Goal: Information Seeking & Learning: Understand process/instructions

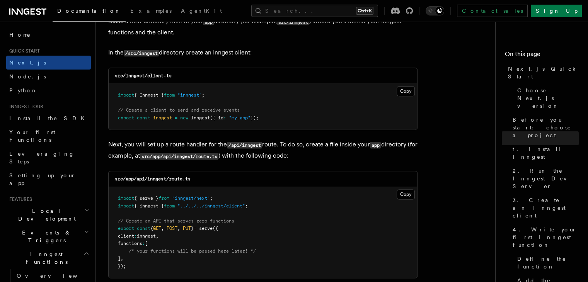
scroll to position [1005, 0]
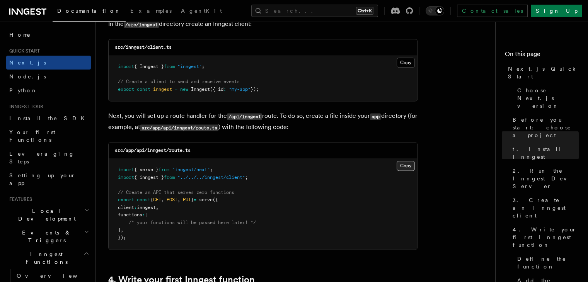
click at [408, 166] on button "Copy Copied" at bounding box center [405, 166] width 18 height 10
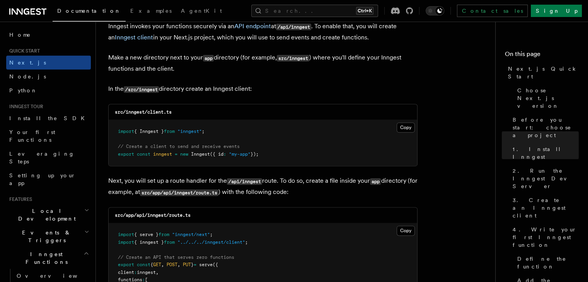
scroll to position [927, 0]
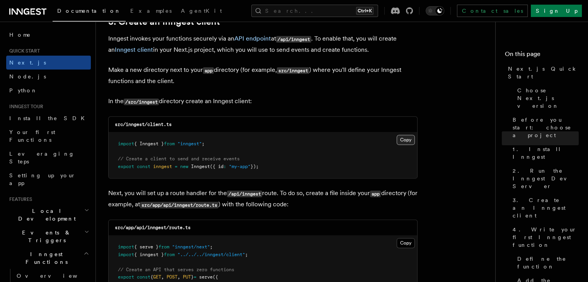
click at [407, 139] on button "Copy Copied" at bounding box center [405, 140] width 18 height 10
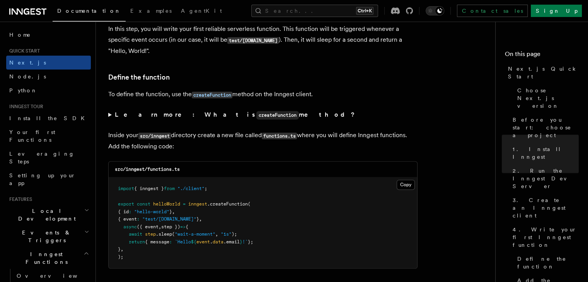
scroll to position [1275, 0]
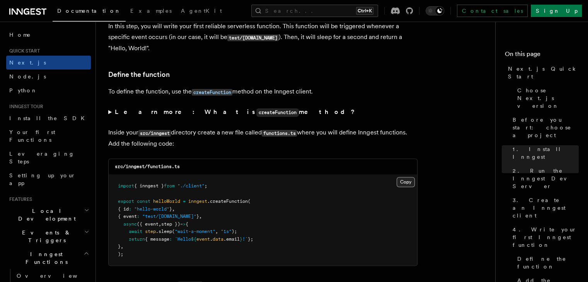
click at [403, 183] on button "Copy Copied" at bounding box center [405, 182] width 18 height 10
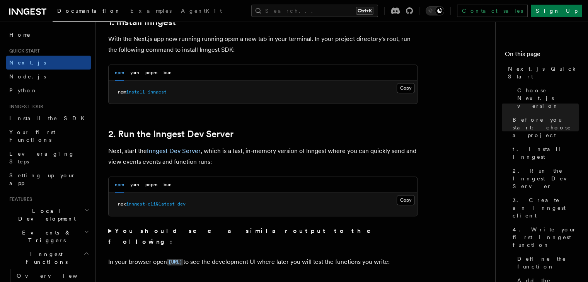
scroll to position [425, 0]
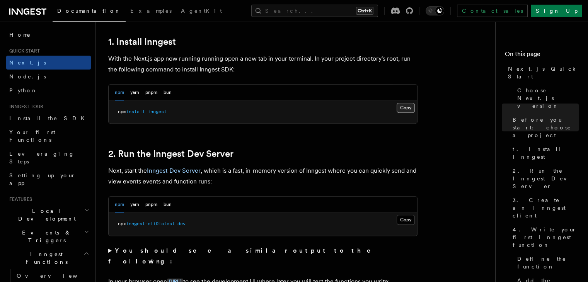
click at [398, 109] on button "Copy Copied" at bounding box center [405, 108] width 18 height 10
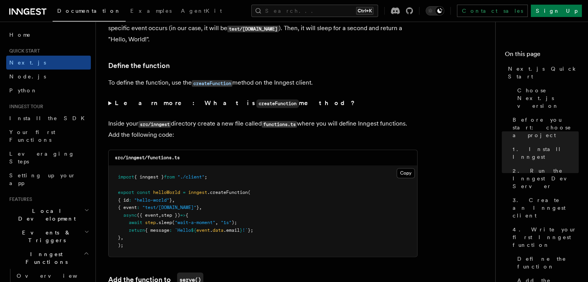
scroll to position [1314, 0]
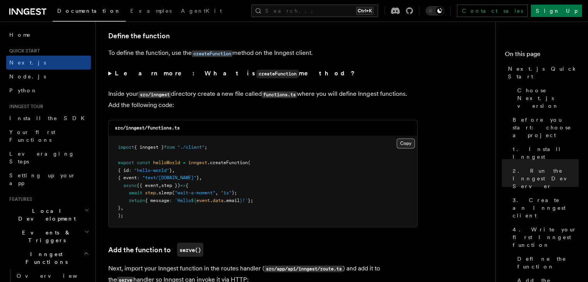
click at [404, 146] on button "Copy Copied" at bounding box center [405, 143] width 18 height 10
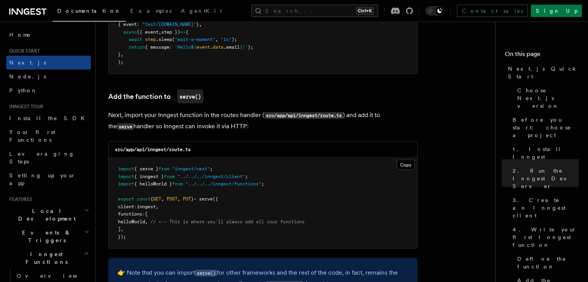
scroll to position [1468, 0]
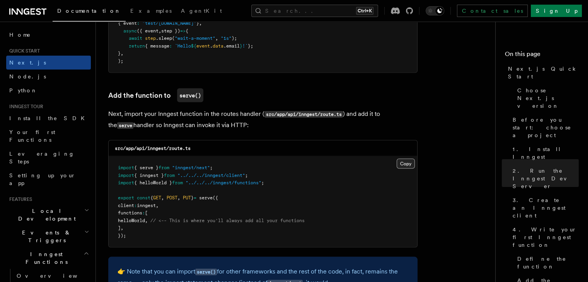
click at [405, 163] on button "Copy Copied" at bounding box center [405, 163] width 18 height 10
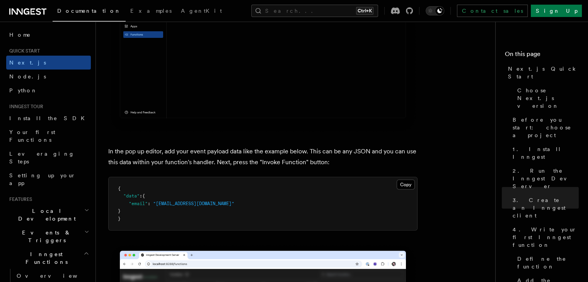
scroll to position [2241, 0]
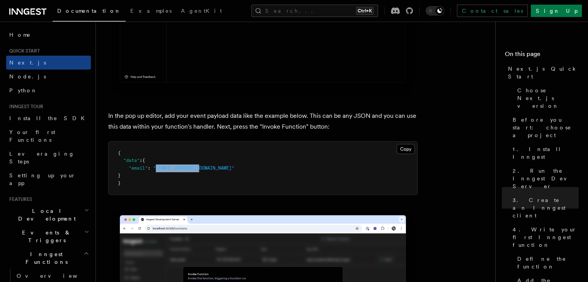
drag, startPoint x: 157, startPoint y: 170, endPoint x: 201, endPoint y: 169, distance: 44.1
click at [201, 169] on span ""[EMAIL_ADDRESS][DOMAIN_NAME]"" at bounding box center [193, 167] width 81 height 5
copy span "[EMAIL_ADDRESS][DOMAIN_NAME]"
drag, startPoint x: 128, startPoint y: 170, endPoint x: 212, endPoint y: 171, distance: 83.9
click at [212, 171] on pre "{ "data" : { "email" : "[EMAIL_ADDRESS][DOMAIN_NAME]" } }" at bounding box center [263, 168] width 308 height 53
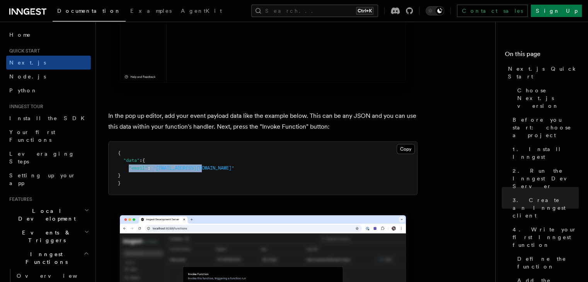
copy span ""email" : "[EMAIL_ADDRESS][DOMAIN_NAME]""
